Goal: Task Accomplishment & Management: Manage account settings

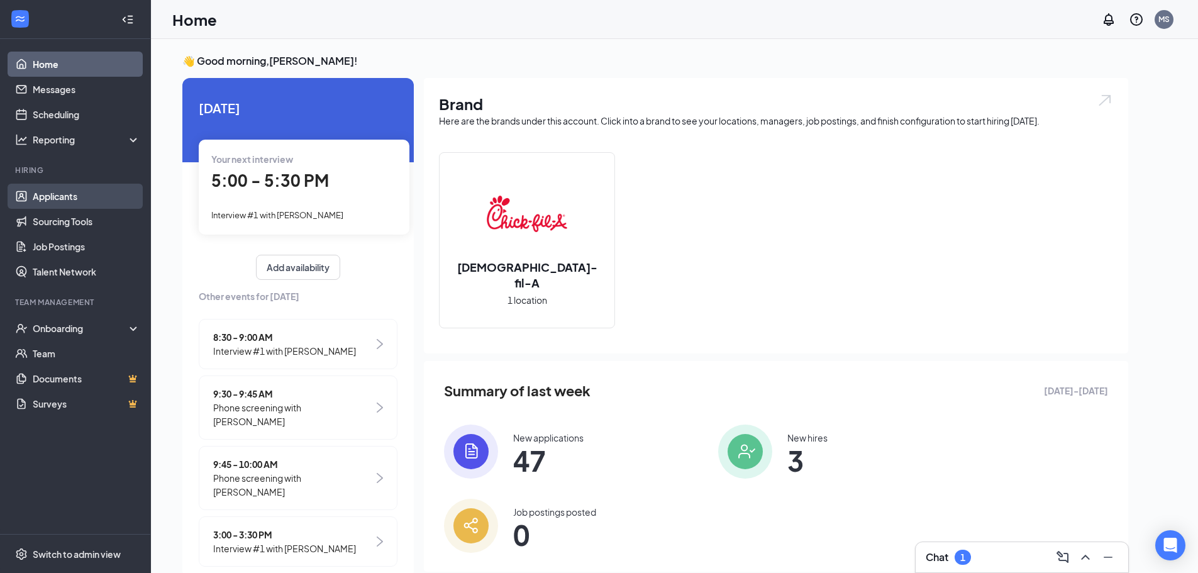
click at [79, 194] on link "Applicants" at bounding box center [87, 196] width 108 height 25
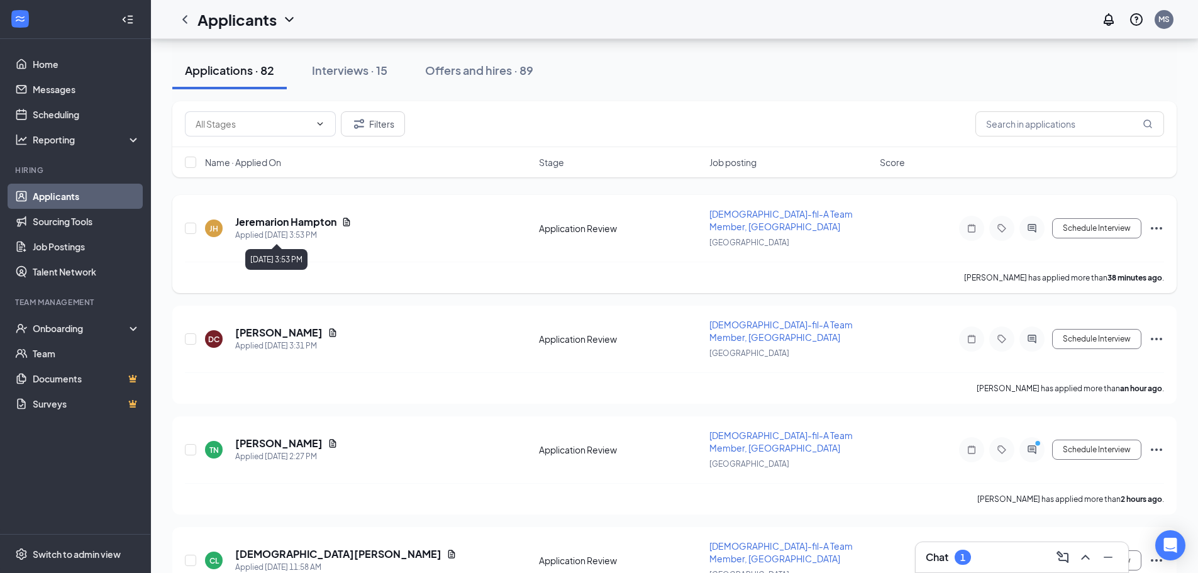
scroll to position [63, 0]
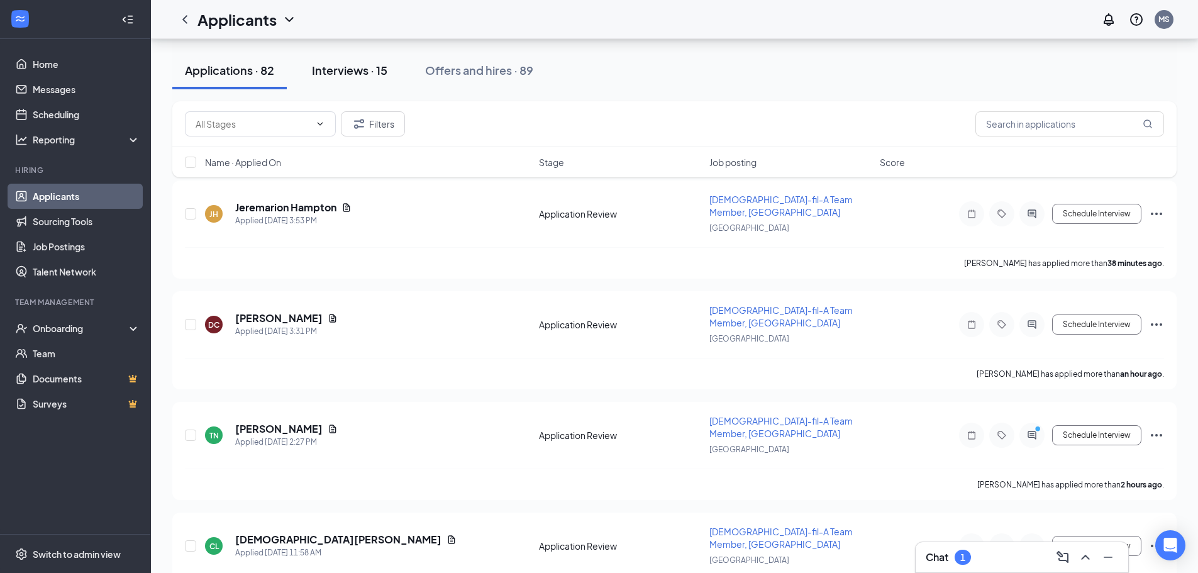
click at [328, 83] on button "Interviews · 15" at bounding box center [349, 71] width 101 height 38
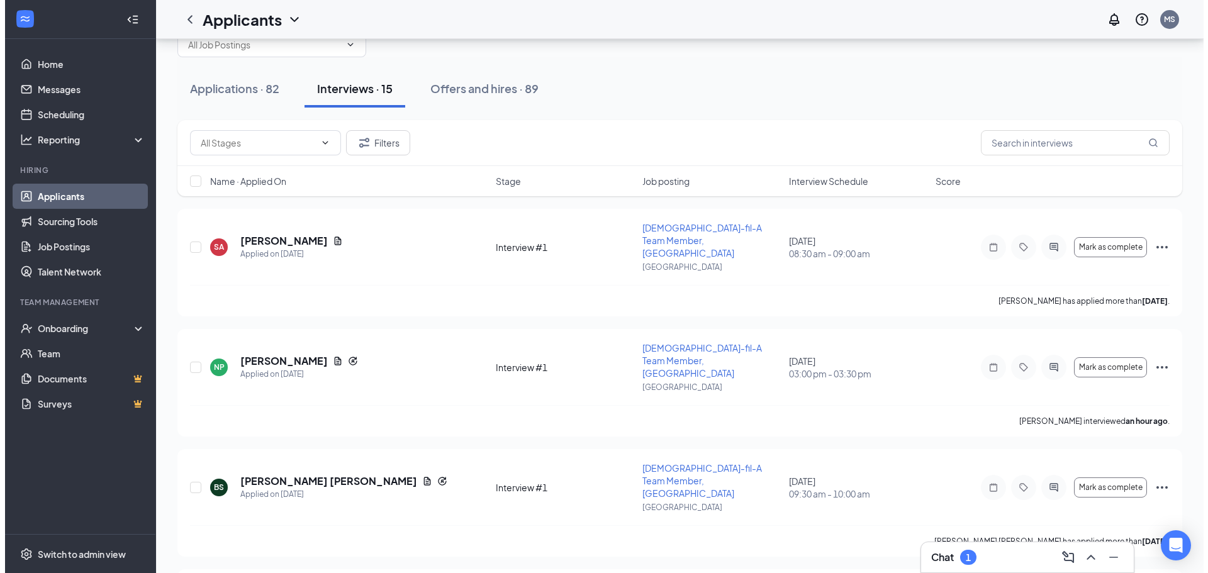
scroll to position [63, 0]
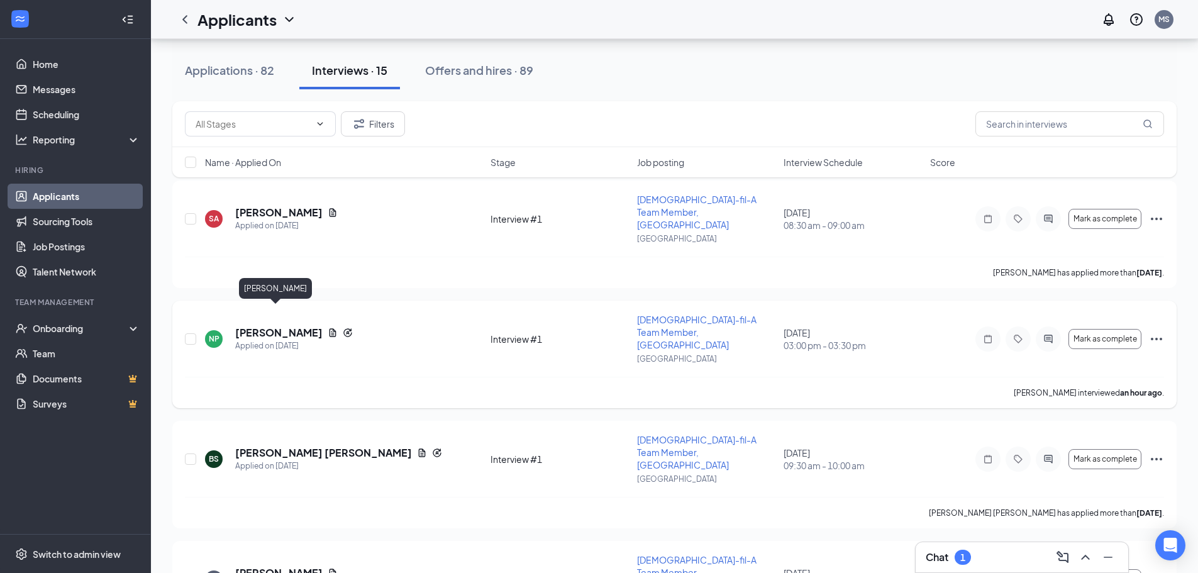
click at [286, 326] on h5 "[PERSON_NAME]" at bounding box center [278, 333] width 87 height 14
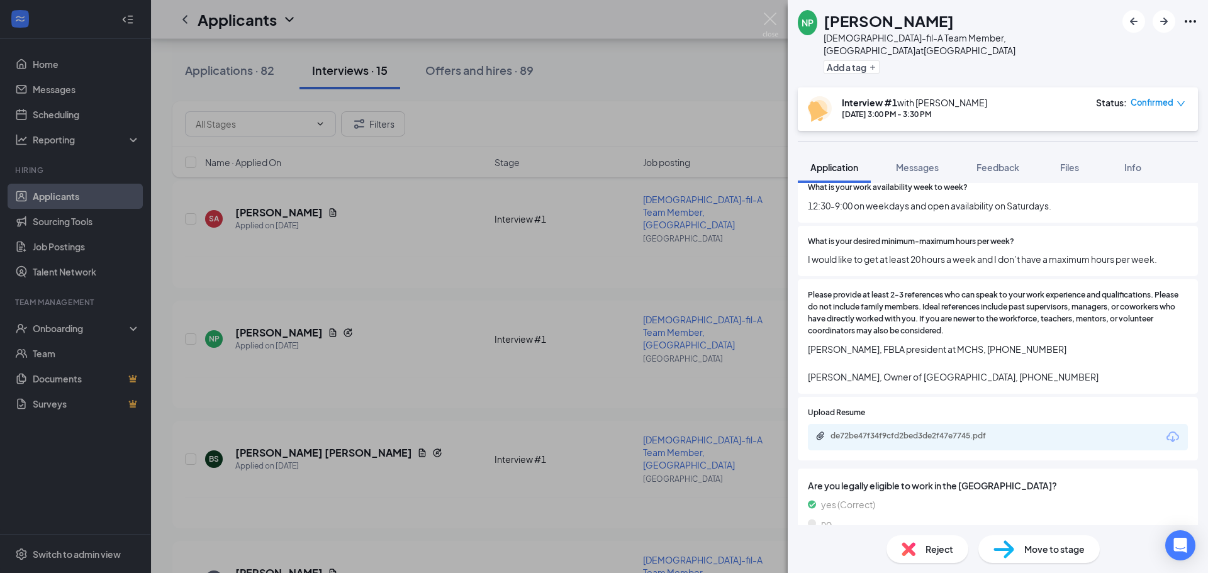
scroll to position [514, 0]
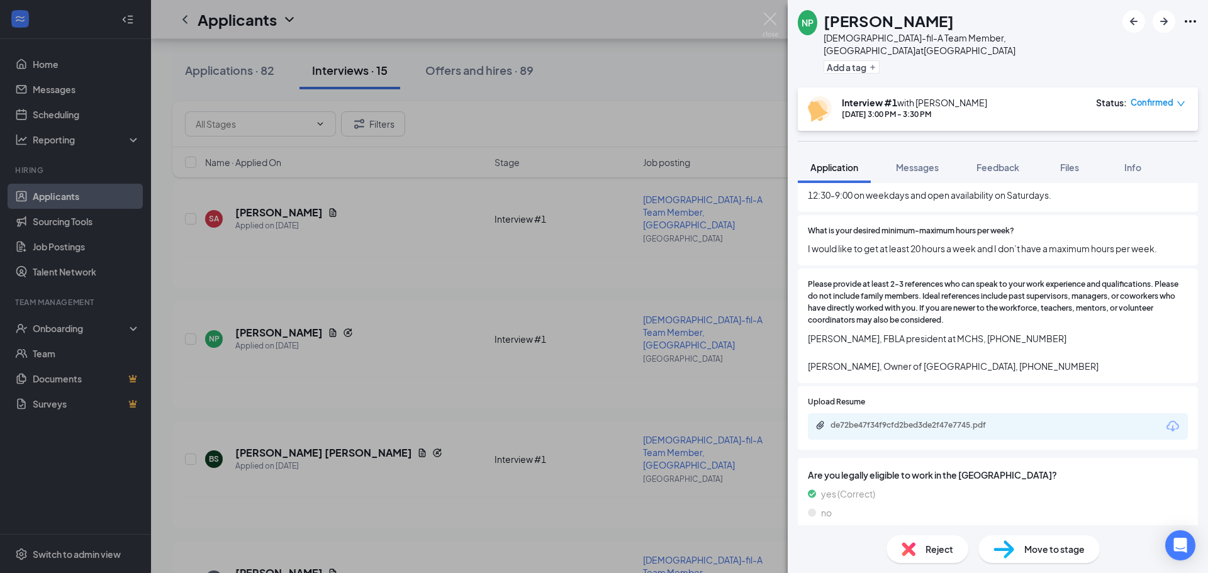
click at [915, 540] on div "Reject" at bounding box center [927, 549] width 82 height 28
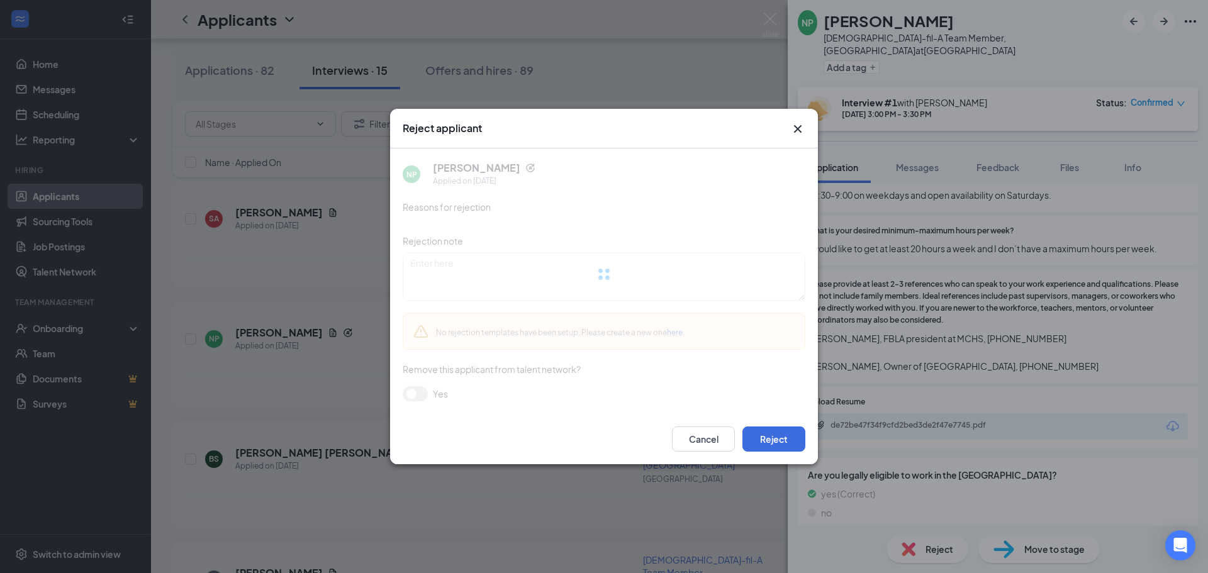
scroll to position [509, 0]
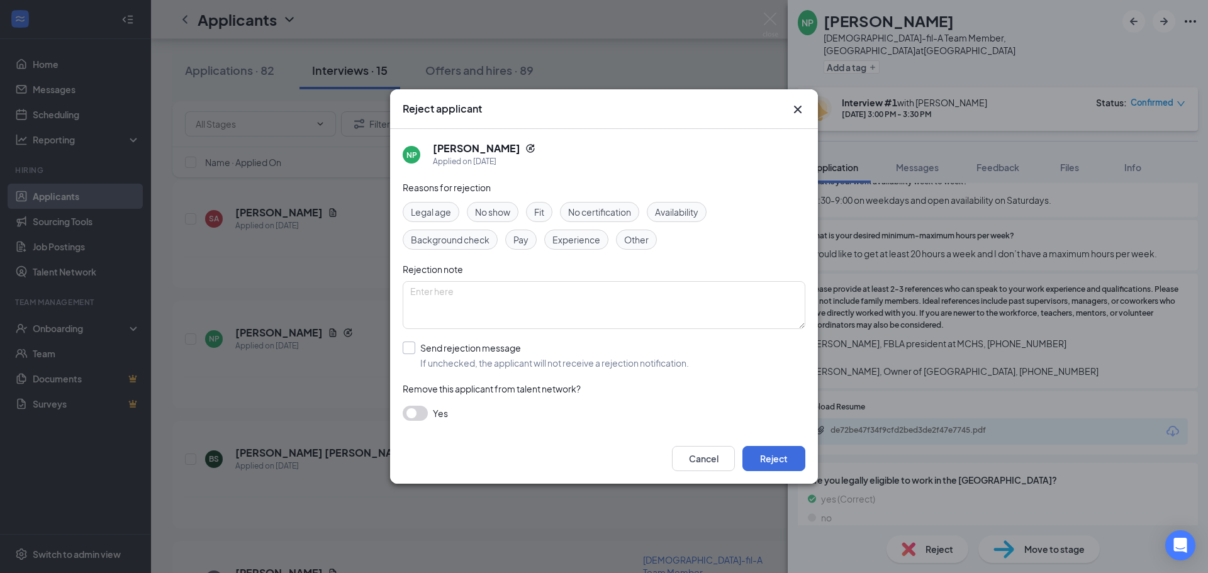
click at [411, 347] on input "Send rejection message If unchecked, the applicant will not receive a rejection…" at bounding box center [546, 356] width 286 height 28
checkbox input "true"
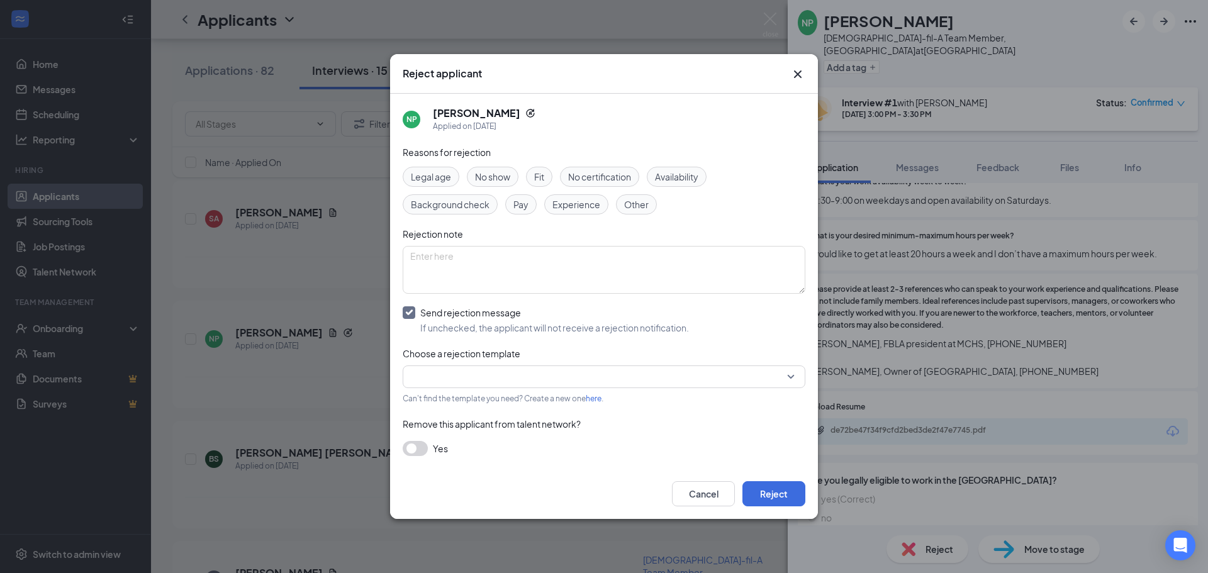
click at [547, 370] on input "search" at bounding box center [599, 376] width 379 height 21
click at [491, 401] on div "Rejection" at bounding box center [604, 410] width 403 height 29
click at [542, 178] on span "Fit" at bounding box center [539, 177] width 10 height 14
click at [767, 483] on button "Reject" at bounding box center [773, 493] width 63 height 25
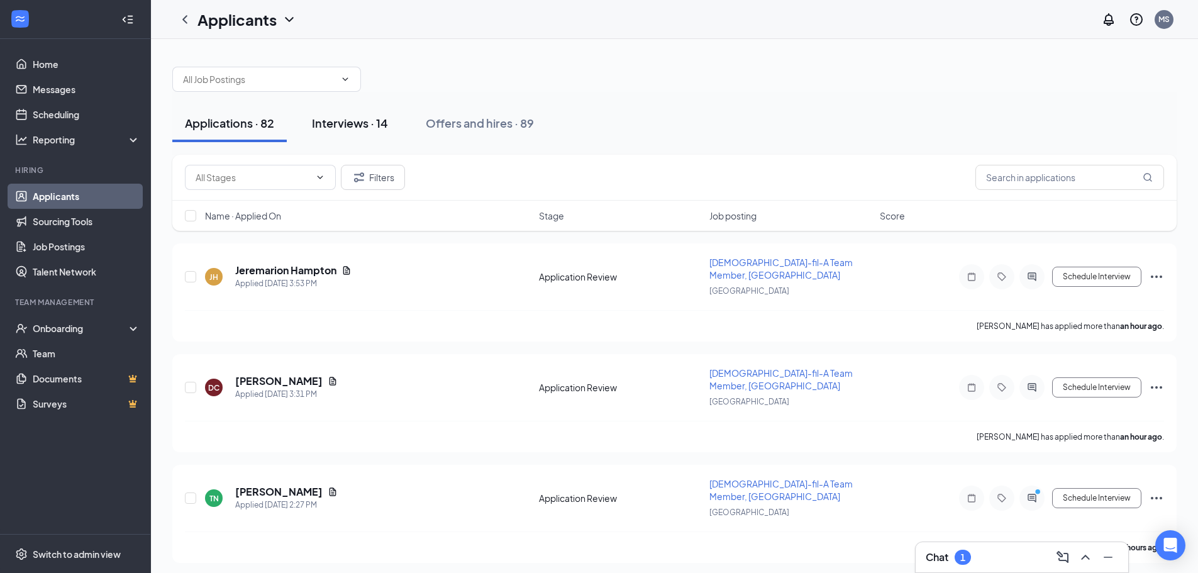
click at [347, 124] on div "Interviews · 14" at bounding box center [350, 123] width 76 height 16
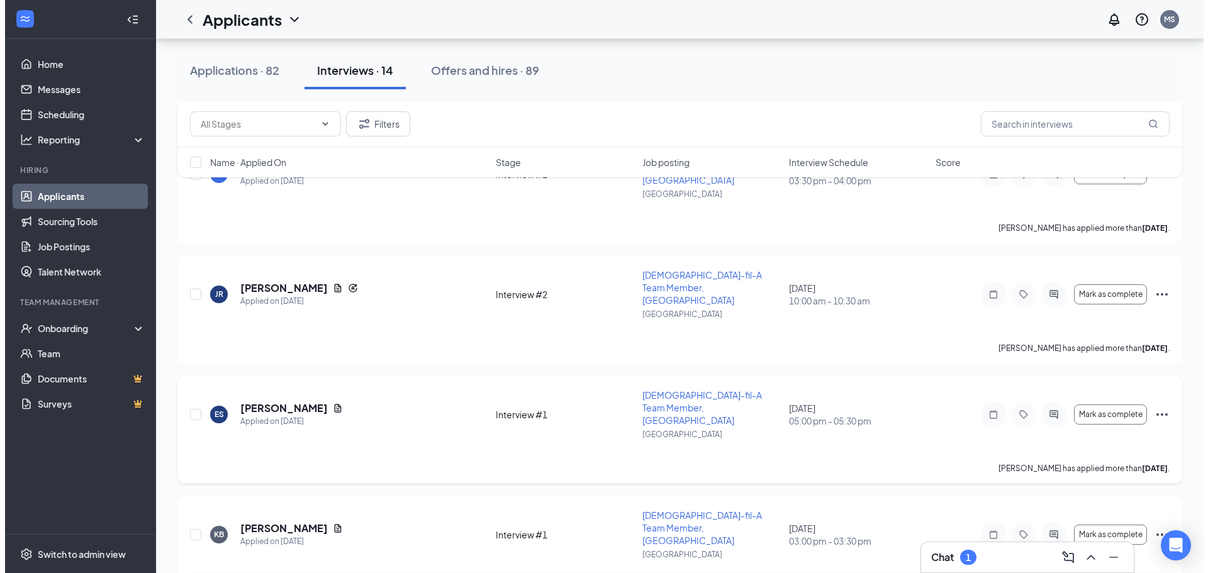
scroll to position [1069, 0]
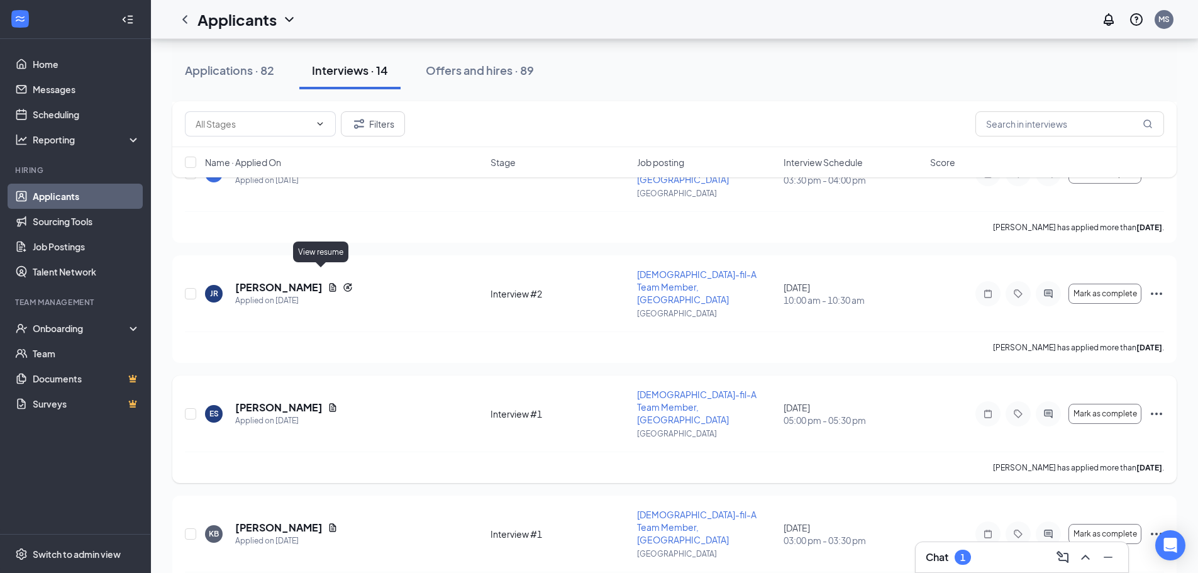
click at [328, 403] on icon "Document" at bounding box center [333, 408] width 10 height 10
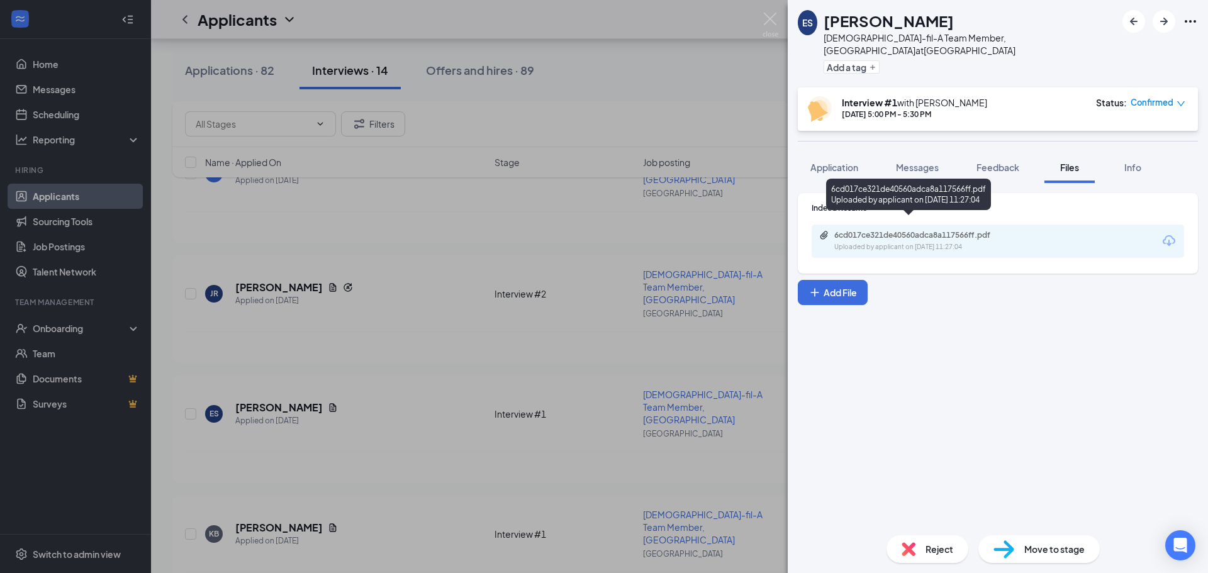
click at [894, 242] on div "Uploaded by applicant on Aug 06, 2025 at 11:27:04" at bounding box center [928, 247] width 189 height 10
